Goal: Download file/media

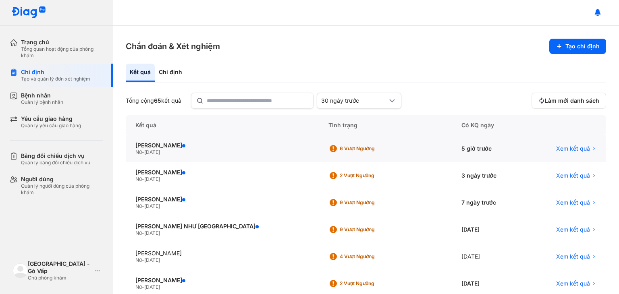
click at [169, 141] on div "[PERSON_NAME] Nữ - [DATE]" at bounding box center [222, 148] width 193 height 27
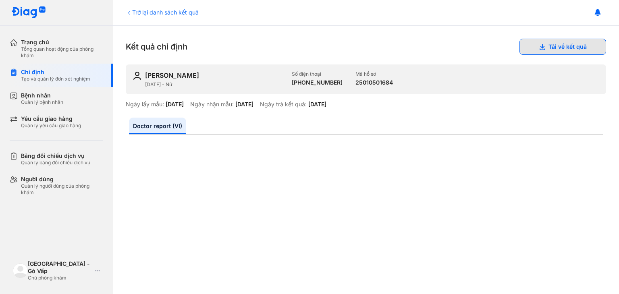
click at [555, 46] on button "Tải về kết quả" at bounding box center [563, 47] width 87 height 16
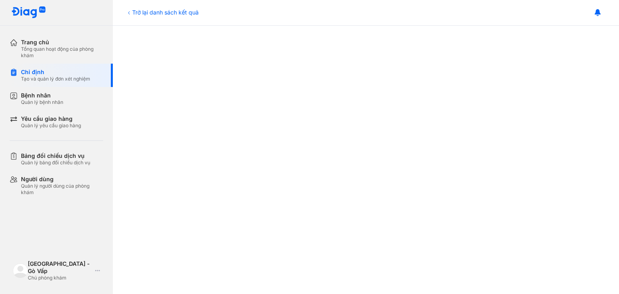
scroll to position [121, 0]
